Goal: Task Accomplishment & Management: Manage account settings

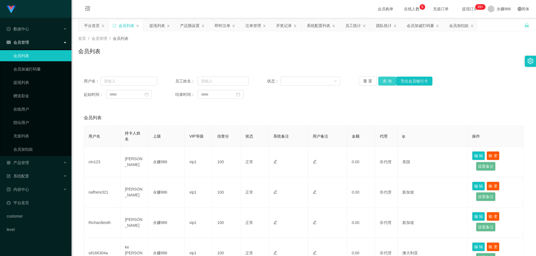
click at [386, 82] on button "查 询" at bounding box center [387, 81] width 18 height 9
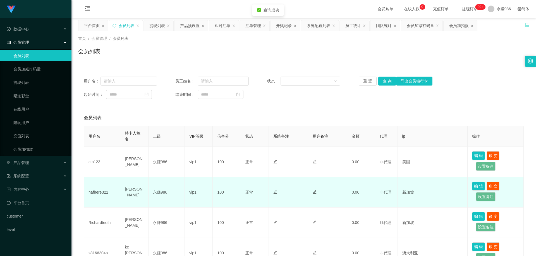
scroll to position [56, 0]
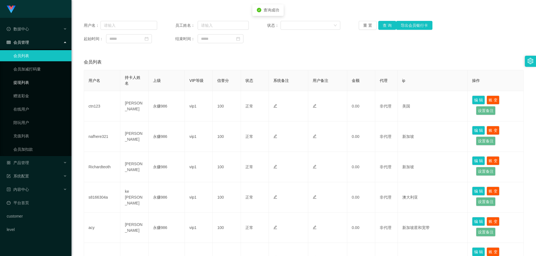
click at [37, 80] on link "提现列表" at bounding box center [40, 82] width 54 height 11
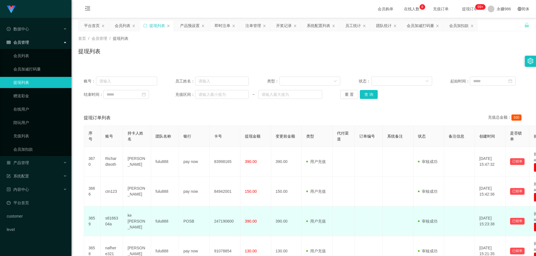
scroll to position [56, 0]
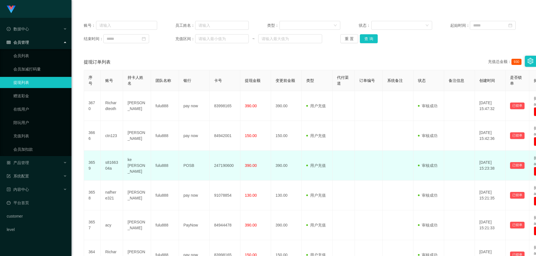
click at [112, 163] on td "s8166304a" at bounding box center [112, 166] width 22 height 30
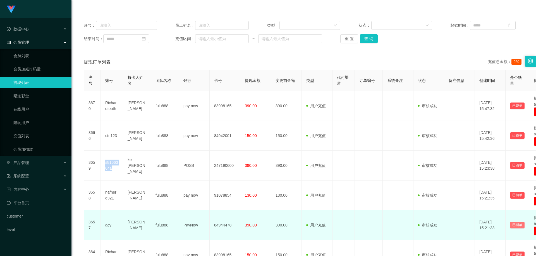
copy td "s8166304a"
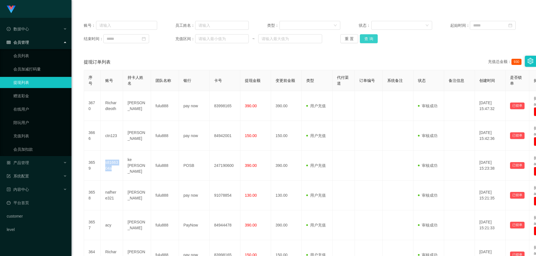
click at [362, 39] on button "查 询" at bounding box center [369, 38] width 18 height 9
click at [27, 32] on div "数据中心" at bounding box center [35, 28] width 71 height 11
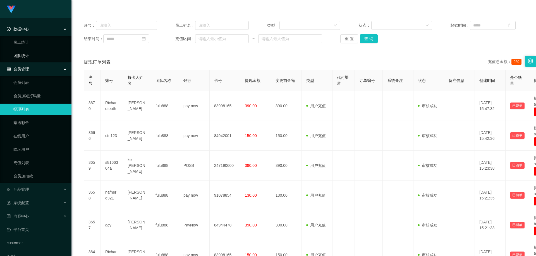
click at [28, 53] on link "团队统计" at bounding box center [40, 55] width 54 height 11
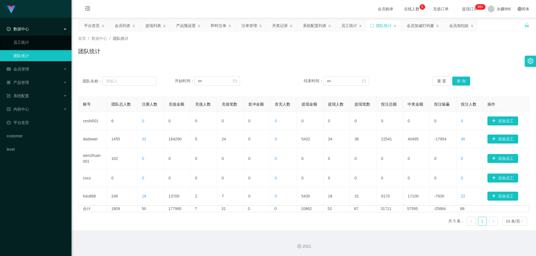
drag, startPoint x: 474, startPoint y: 81, endPoint x: 468, endPoint y: 80, distance: 5.9
click at [474, 81] on div "重 置 查 询" at bounding box center [469, 81] width 74 height 9
click at [459, 80] on button "查 询" at bounding box center [461, 81] width 18 height 9
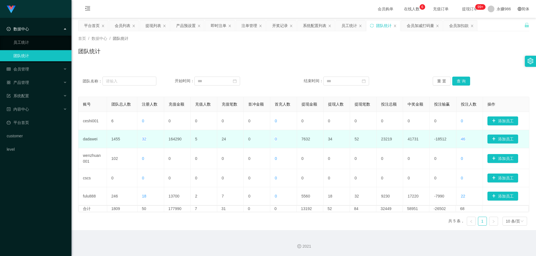
click at [172, 136] on td "164290" at bounding box center [177, 139] width 27 height 18
click at [172, 141] on td "164290" at bounding box center [177, 139] width 27 height 18
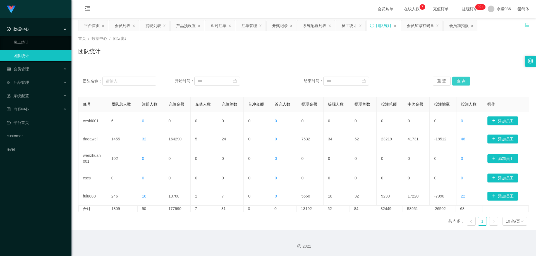
click at [461, 78] on button "查 询" at bounding box center [461, 81] width 18 height 9
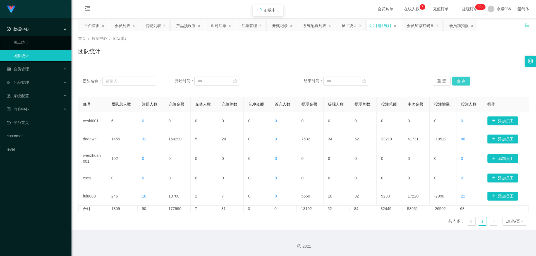
click at [461, 78] on button "查 询" at bounding box center [461, 81] width 18 height 9
click at [210, 82] on input at bounding box center [217, 81] width 46 height 9
click at [240, 110] on div "1" at bounding box center [242, 111] width 7 height 7
type input "**********"
click at [370, 145] on div "29" at bounding box center [370, 145] width 7 height 7
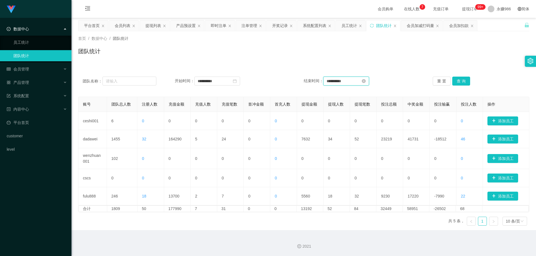
click at [357, 79] on input "**********" at bounding box center [346, 81] width 46 height 9
click at [382, 147] on div "30" at bounding box center [380, 145] width 7 height 7
type input "**********"
click at [469, 79] on div "重 置 查 询" at bounding box center [469, 81] width 74 height 9
click at [463, 79] on button "查 询" at bounding box center [461, 81] width 18 height 9
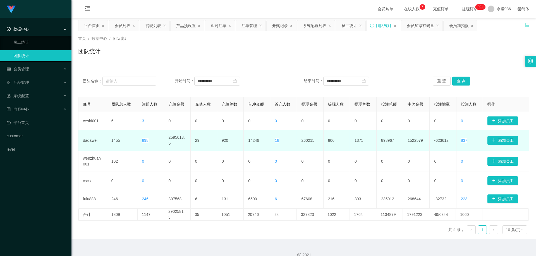
click at [92, 143] on td "dadawei" at bounding box center [92, 140] width 28 height 21
drag, startPoint x: 92, startPoint y: 143, endPoint x: 105, endPoint y: 144, distance: 12.9
click at [92, 143] on td "dadawei" at bounding box center [92, 140] width 28 height 21
click at [109, 145] on td "1455" at bounding box center [122, 140] width 31 height 21
click at [196, 141] on td "29" at bounding box center [204, 140] width 27 height 21
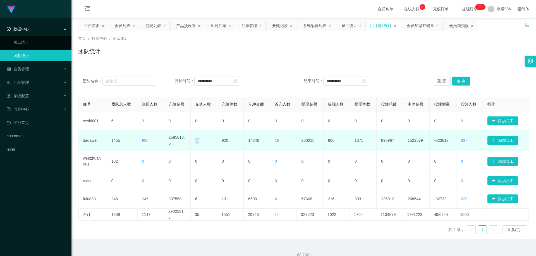
click at [196, 141] on td "29" at bounding box center [204, 140] width 27 height 21
click at [199, 151] on td "29" at bounding box center [204, 140] width 27 height 21
click at [192, 140] on td "29" at bounding box center [204, 140] width 27 height 21
click at [195, 141] on td "29" at bounding box center [204, 140] width 27 height 21
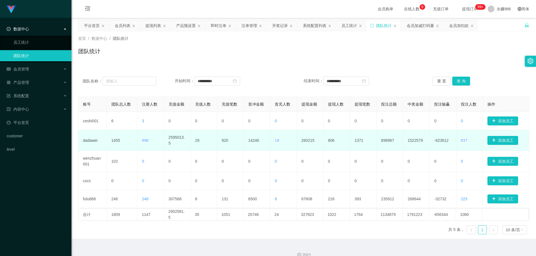
click at [196, 142] on td "29" at bounding box center [204, 140] width 27 height 21
drag, startPoint x: 199, startPoint y: 136, endPoint x: 199, endPoint y: 139, distance: 3.1
click at [199, 137] on td "29" at bounding box center [204, 140] width 27 height 21
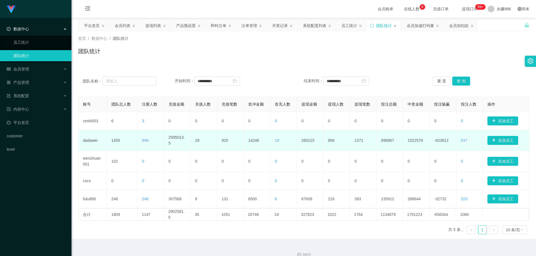
click at [199, 140] on td "29" at bounding box center [204, 140] width 27 height 21
click at [197, 138] on td "29" at bounding box center [204, 140] width 27 height 21
click at [201, 140] on td "29" at bounding box center [204, 140] width 27 height 21
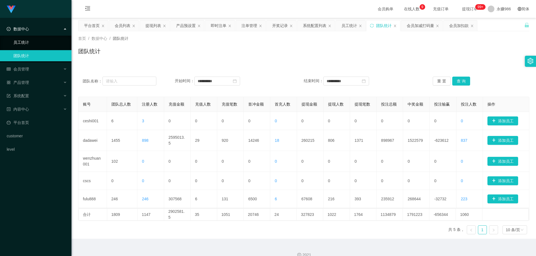
click at [25, 43] on link "员工统计" at bounding box center [40, 42] width 54 height 11
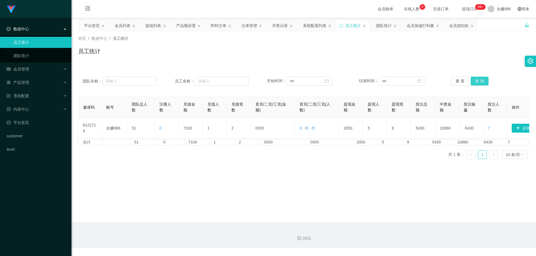
click at [479, 83] on button "查 询" at bounding box center [479, 81] width 18 height 9
click at [42, 73] on div "会员管理" at bounding box center [35, 69] width 71 height 11
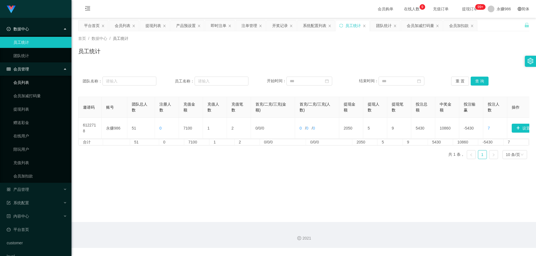
click at [30, 84] on link "会员列表" at bounding box center [40, 82] width 54 height 11
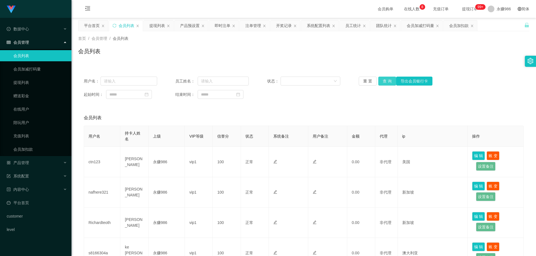
click at [387, 78] on button "查 询" at bounding box center [387, 81] width 18 height 9
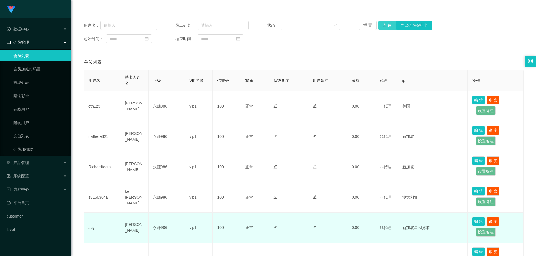
scroll to position [84, 0]
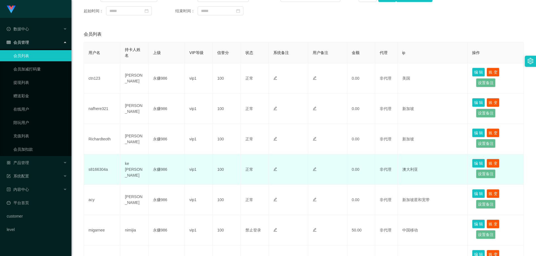
click at [99, 168] on td "s8166304a" at bounding box center [102, 170] width 36 height 30
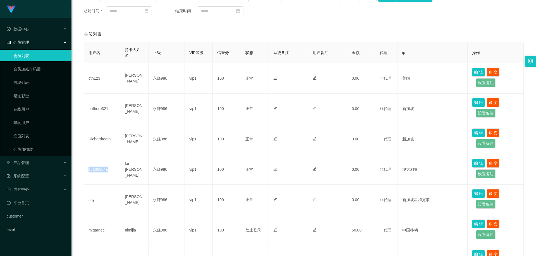
copy td "s8166304a"
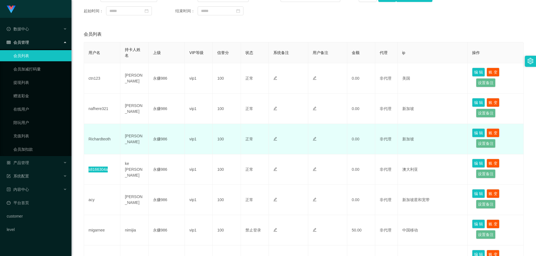
scroll to position [56, 0]
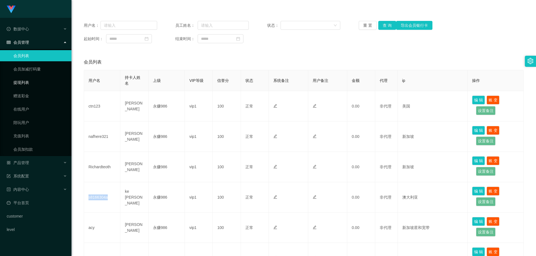
click at [27, 82] on link "提现列表" at bounding box center [40, 82] width 54 height 11
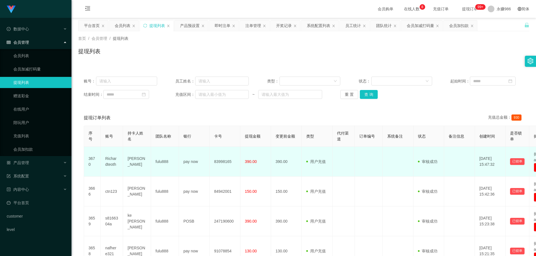
click at [108, 160] on td "Richardteoth" at bounding box center [112, 162] width 22 height 30
copy td "Richardteoth"
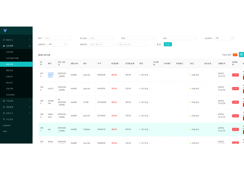
scroll to position [84, 0]
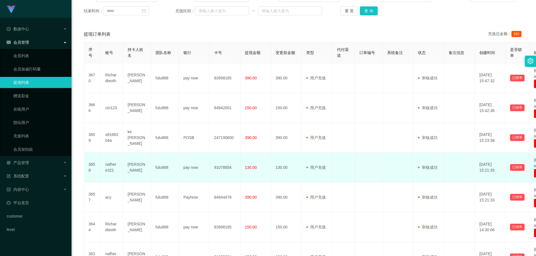
click at [110, 166] on td "nafhere321" at bounding box center [112, 168] width 22 height 30
copy td "nafhere321"
click at [112, 164] on td "nafhere321" at bounding box center [112, 168] width 22 height 30
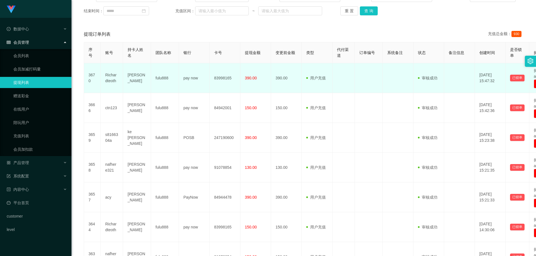
click at [407, 91] on td at bounding box center [397, 78] width 31 height 30
